Goal: Navigation & Orientation: Find specific page/section

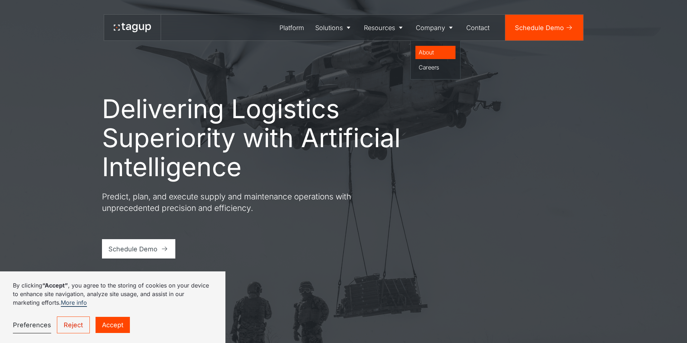
click at [430, 52] on div "About" at bounding box center [435, 52] width 34 height 9
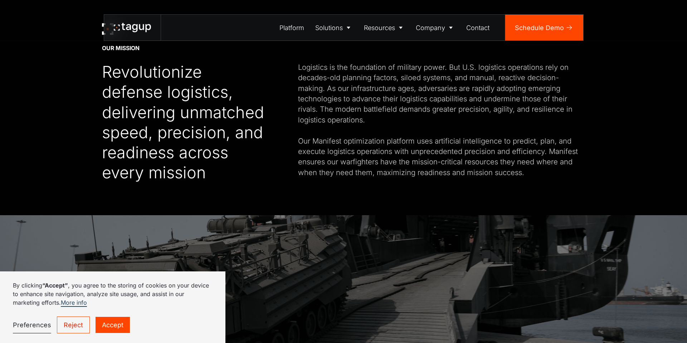
scroll to position [382, 0]
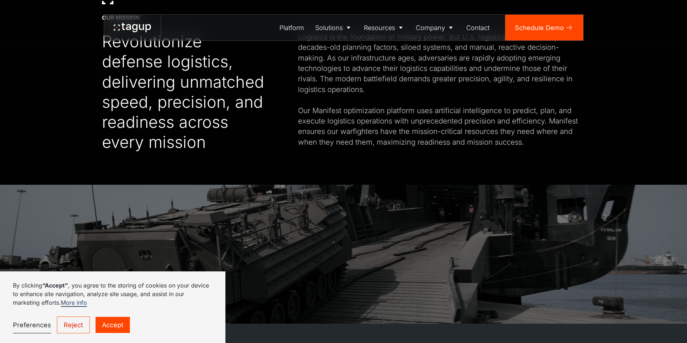
click at [113, 325] on link "Accept" at bounding box center [112, 325] width 34 height 16
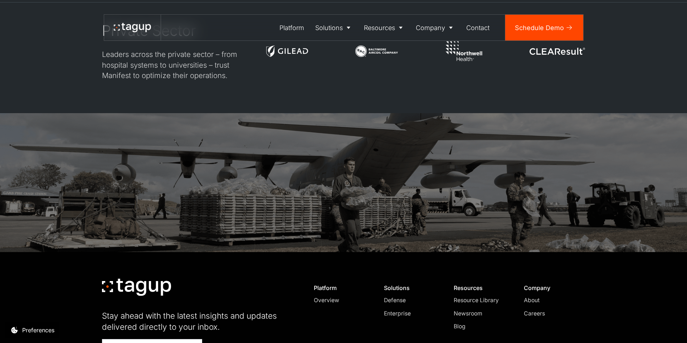
scroll to position [2257, 0]
